Goal: Navigation & Orientation: Find specific page/section

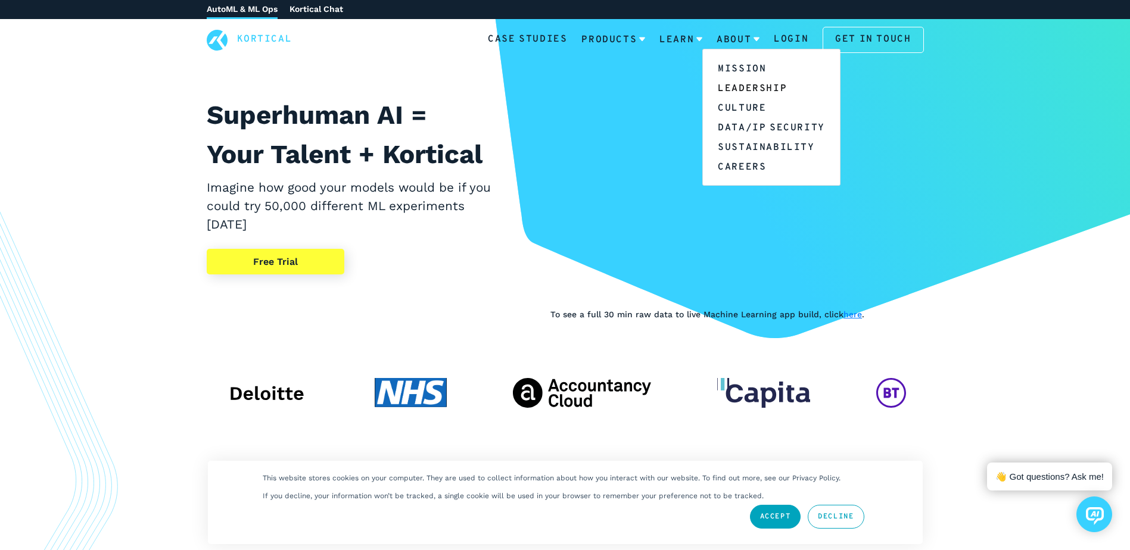
click at [755, 88] on link "Leadership" at bounding box center [771, 88] width 137 height 20
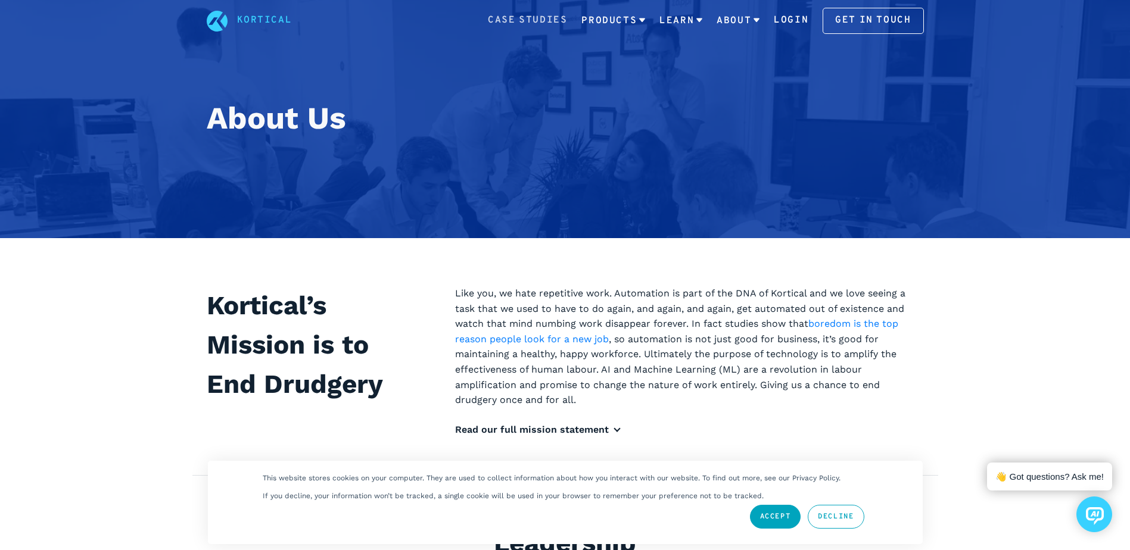
click at [553, 18] on link "Case Studies" at bounding box center [527, 20] width 79 height 15
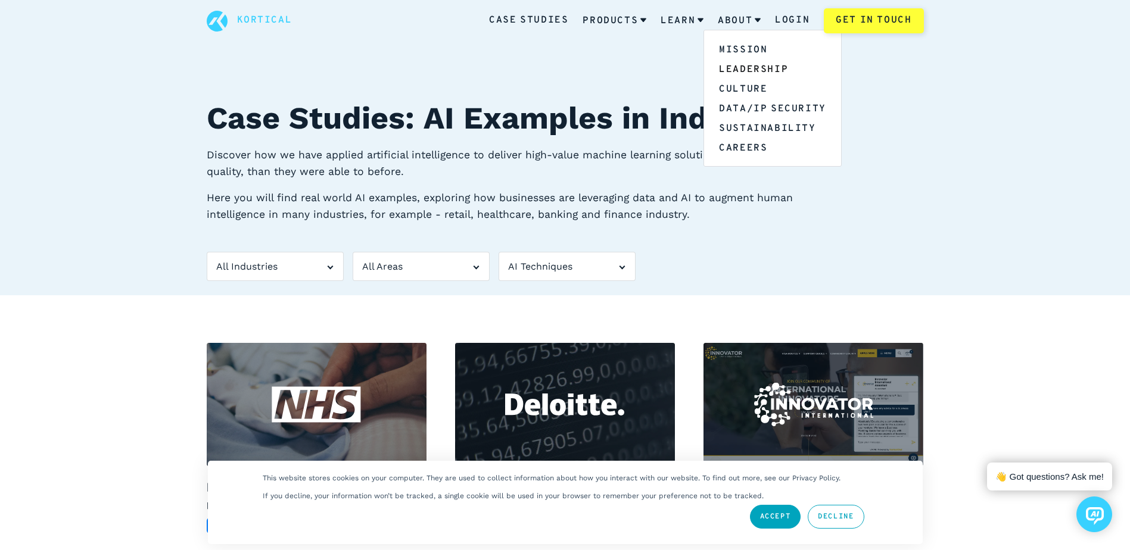
click at [740, 68] on link "Leadership" at bounding box center [772, 69] width 137 height 20
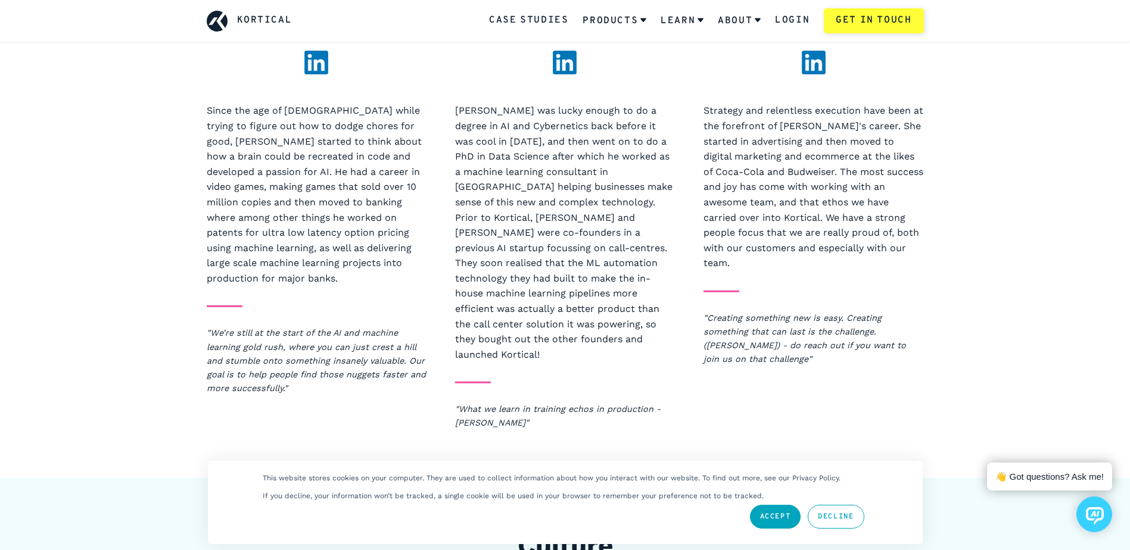
scroll to position [833, 0]
